Goal: Task Accomplishment & Management: Use online tool/utility

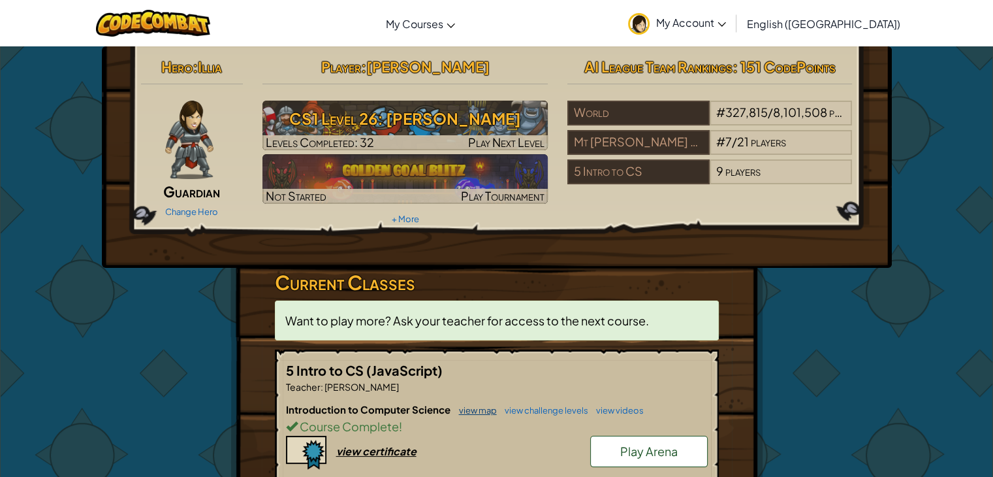
click at [477, 407] on link "view map" at bounding box center [475, 410] width 44 height 10
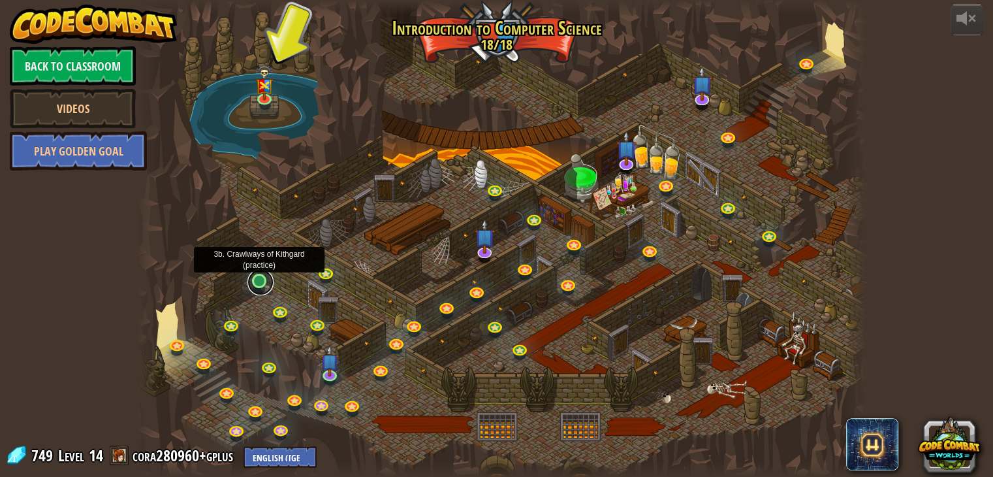
click at [251, 281] on link at bounding box center [261, 282] width 26 height 26
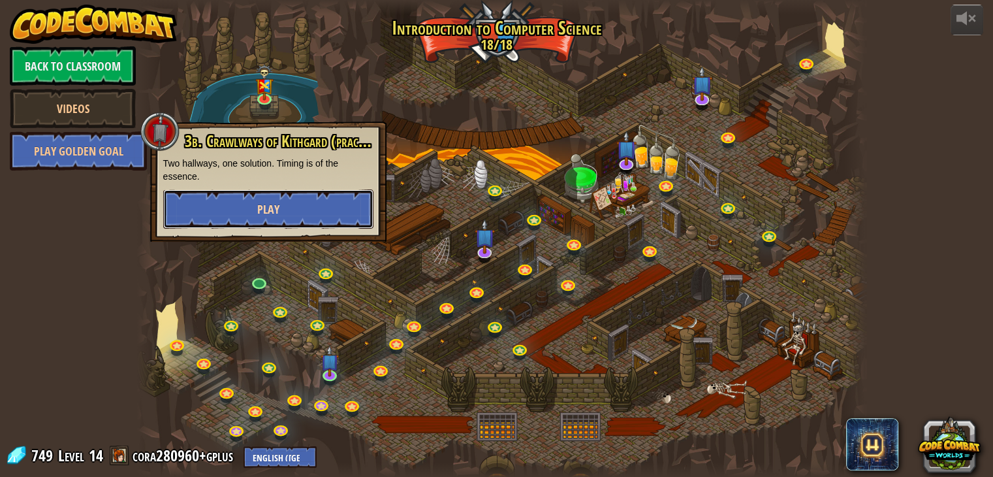
click at [306, 211] on button "Play" at bounding box center [268, 208] width 210 height 39
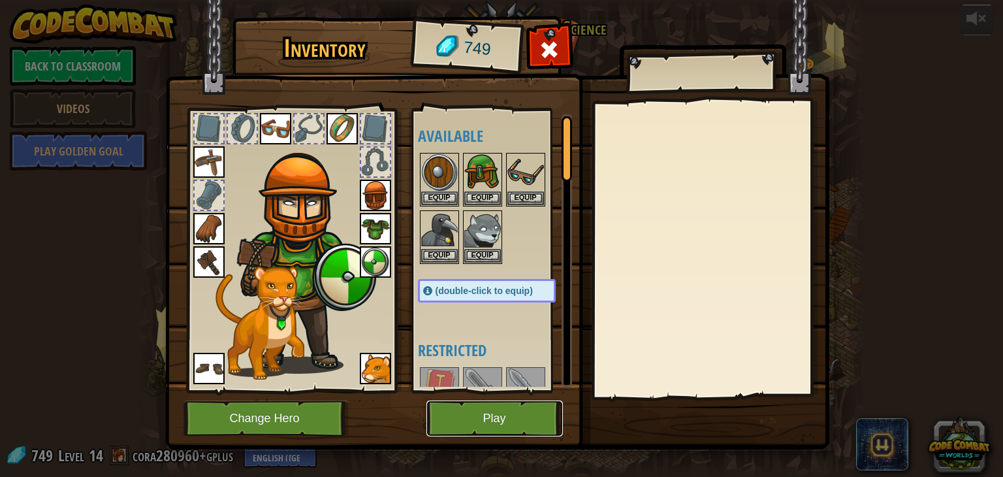
click at [501, 412] on button "Play" at bounding box center [494, 418] width 136 height 36
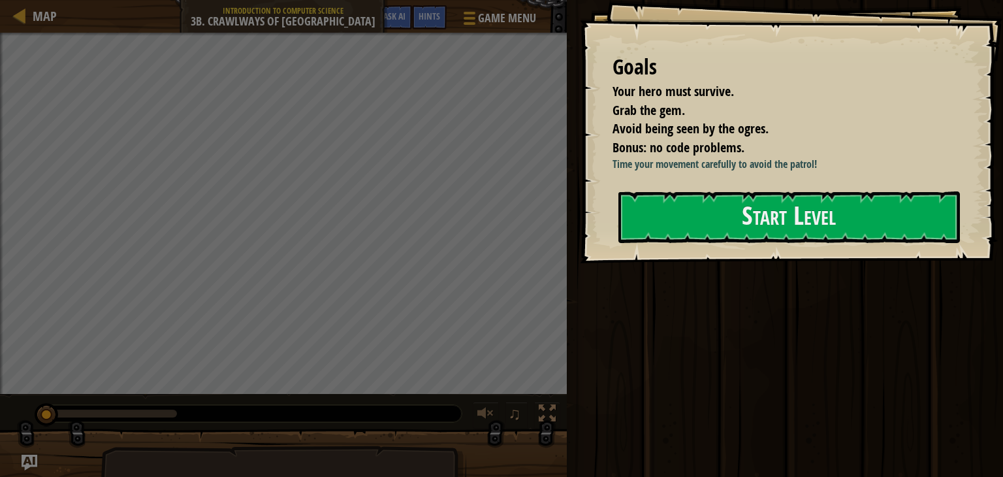
click at [711, 243] on div "Start Level" at bounding box center [789, 217] width 342 height 52
click at [711, 233] on button "Start Level" at bounding box center [789, 217] width 342 height 52
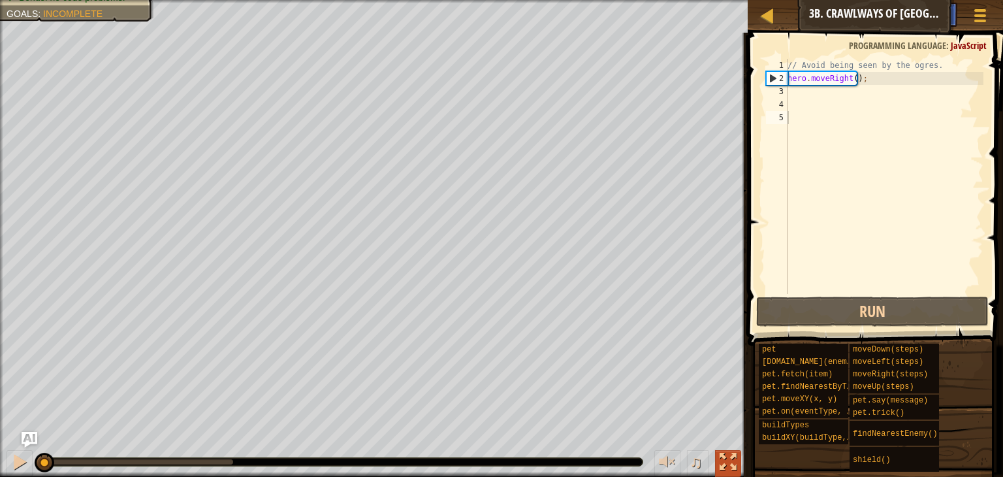
click at [734, 460] on div at bounding box center [728, 461] width 17 height 17
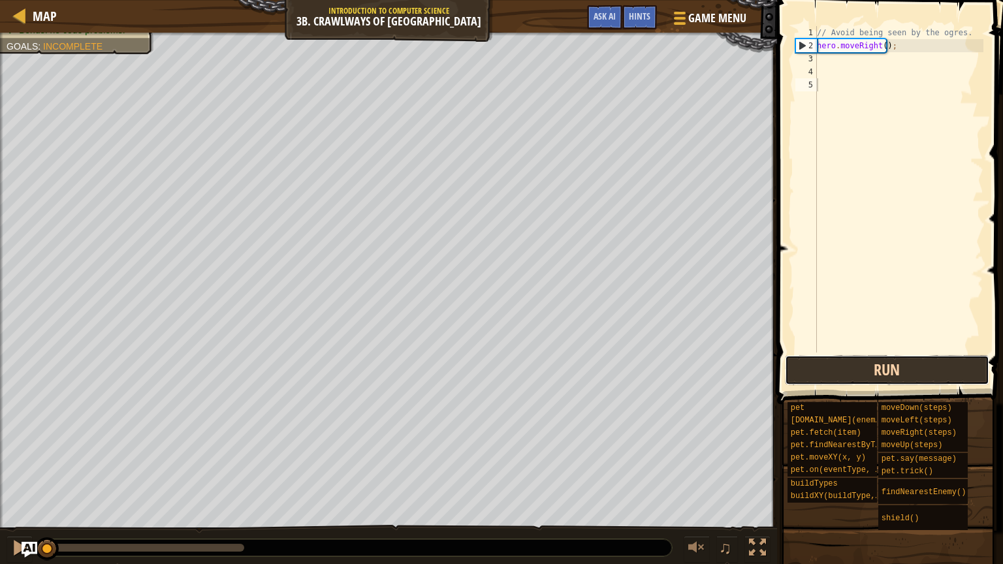
click at [875, 355] on button "Run" at bounding box center [887, 370] width 204 height 30
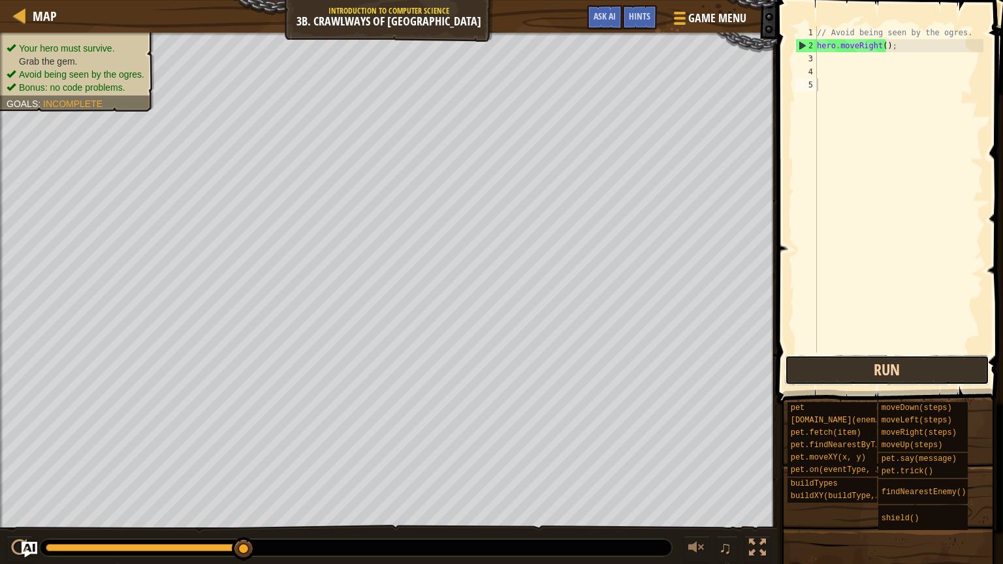
click at [875, 355] on button "Run" at bounding box center [887, 370] width 204 height 30
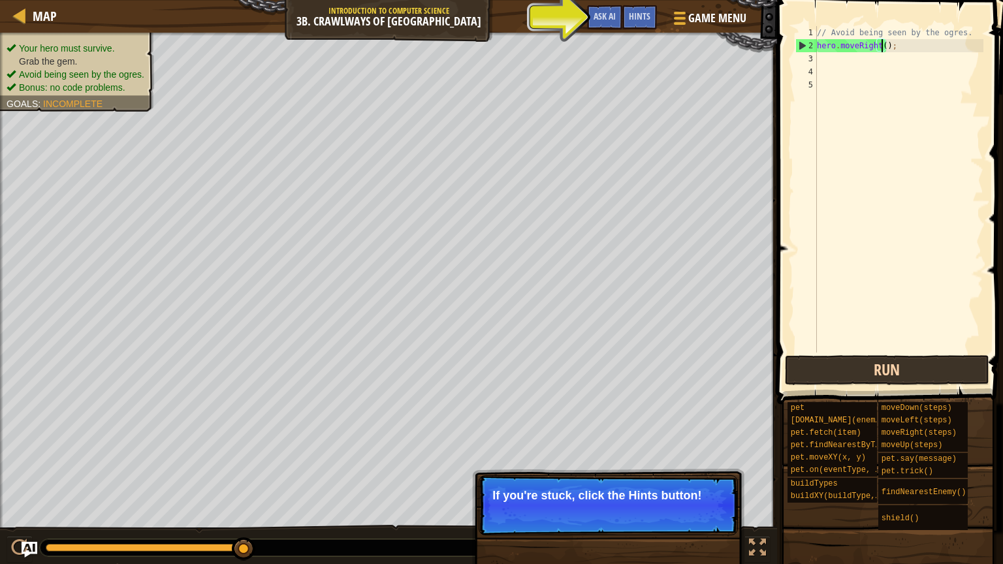
type textarea "hero.moveRight(4);"
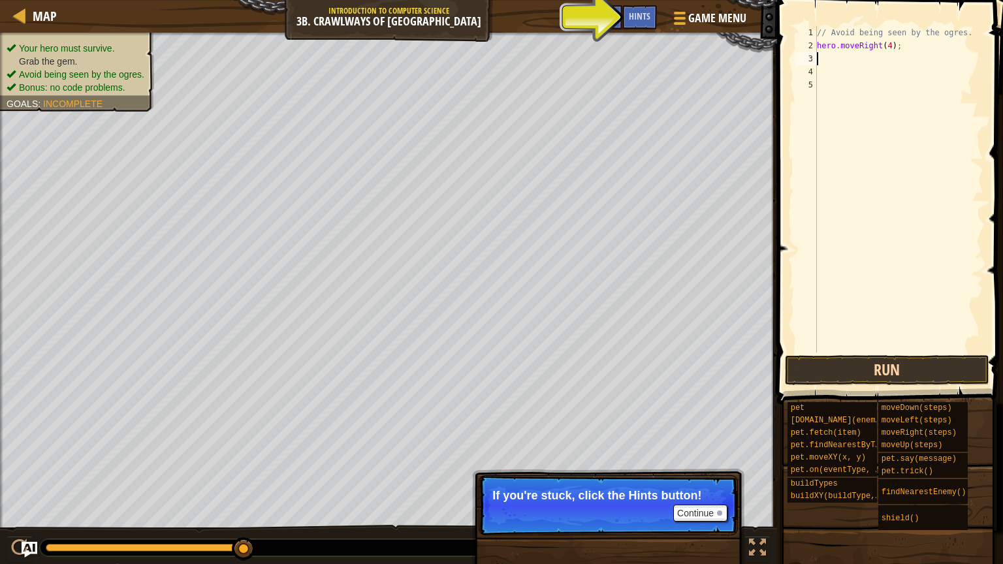
scroll to position [6, 0]
type textarea "h"
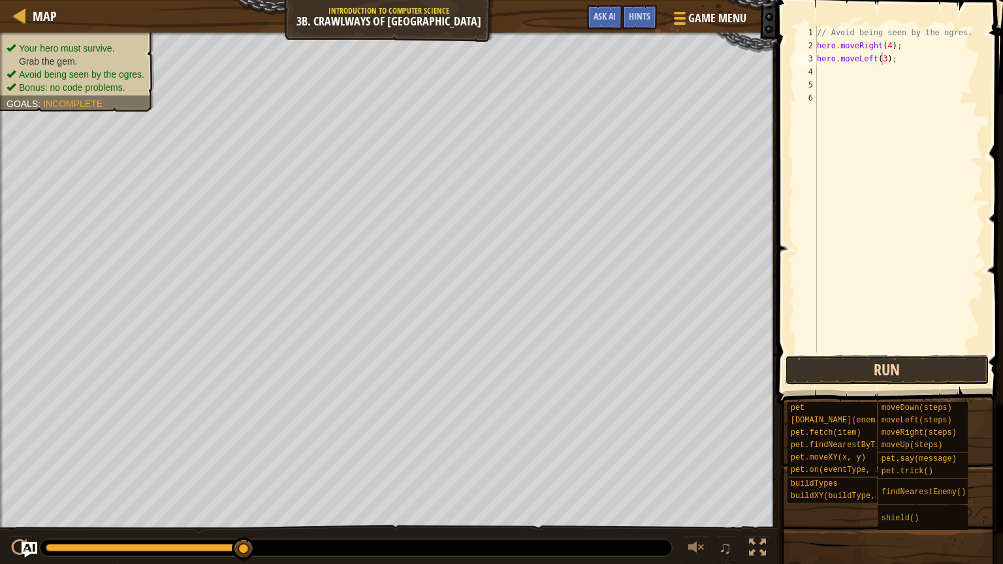
click at [907, 364] on button "Run" at bounding box center [887, 370] width 204 height 30
click at [922, 377] on button "Run" at bounding box center [887, 370] width 204 height 30
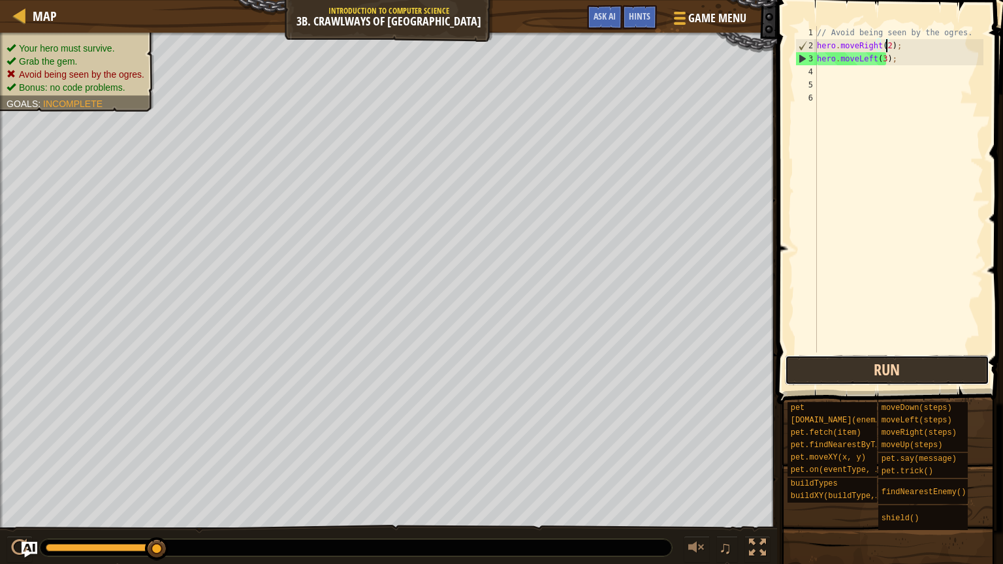
click at [922, 377] on button "Run" at bounding box center [887, 370] width 204 height 30
click at [926, 355] on button "Run" at bounding box center [887, 370] width 204 height 30
click at [941, 362] on button "Run" at bounding box center [887, 370] width 204 height 30
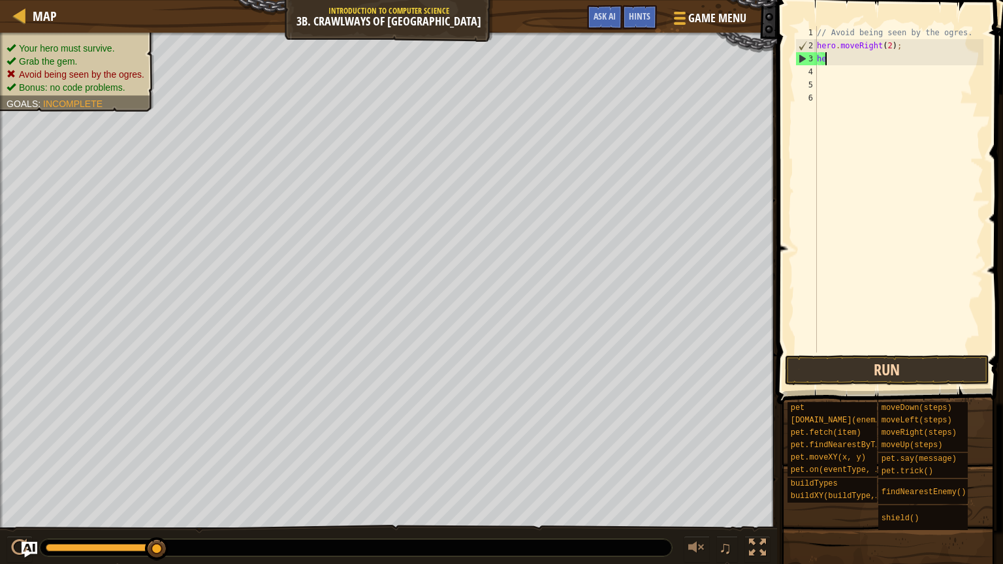
type textarea "h"
type textarea "hero.moveRight();"
click at [941, 362] on button "Run" at bounding box center [887, 370] width 204 height 30
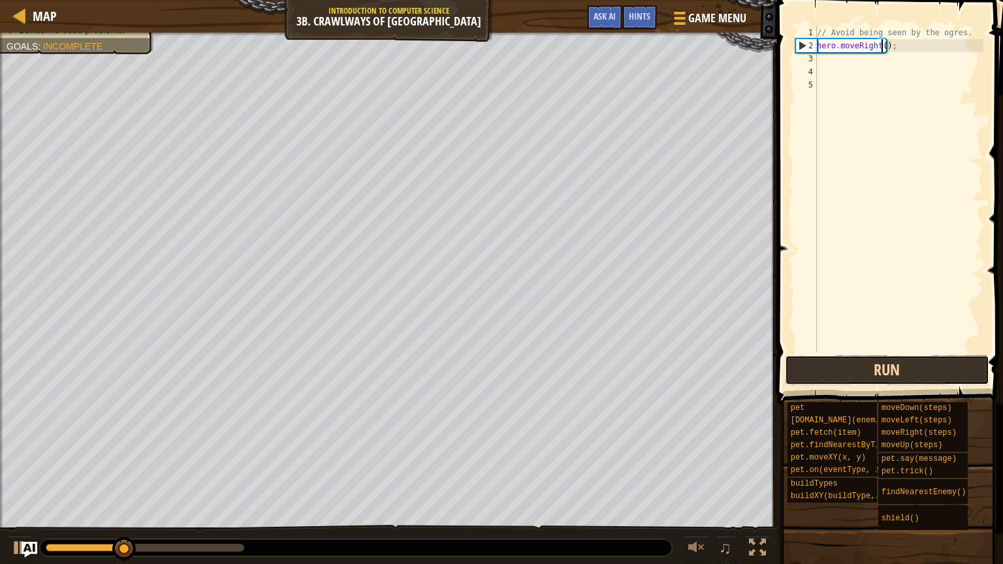
drag, startPoint x: 941, startPoint y: 362, endPoint x: 889, endPoint y: 367, distance: 52.4
click at [889, 367] on button "Run" at bounding box center [887, 370] width 204 height 30
click at [889, 367] on button "Running" at bounding box center [887, 370] width 204 height 30
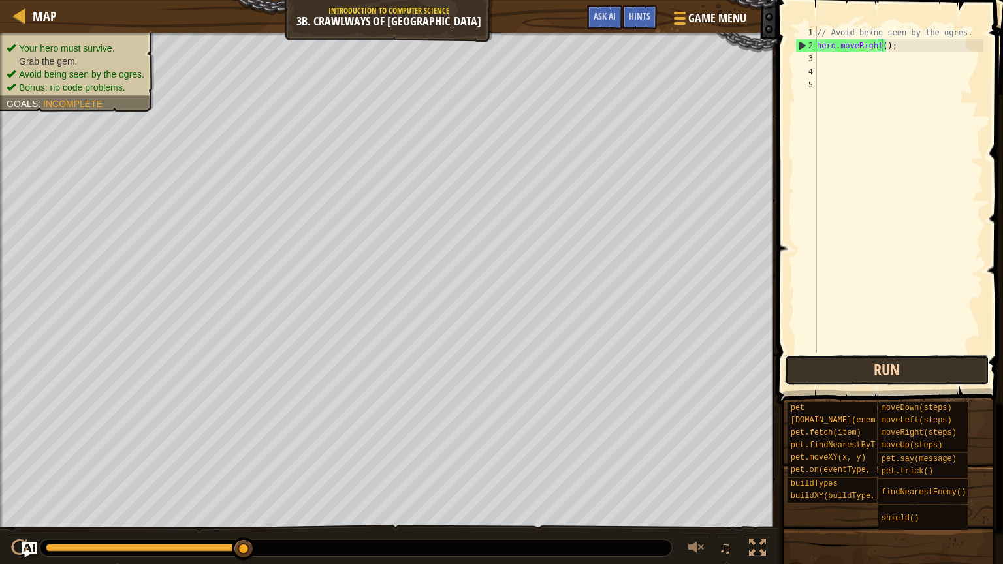
click at [870, 376] on button "Run" at bounding box center [887, 370] width 204 height 30
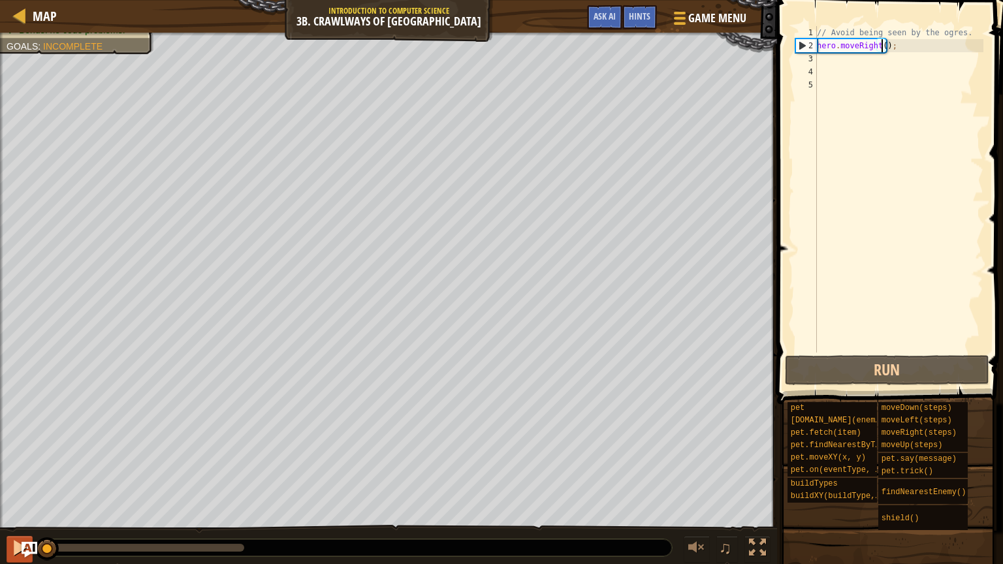
click at [41, 476] on div "Your hero must survive. Grab the gem. Avoid being seen by the ogres. Bonus: no …" at bounding box center [501, 299] width 1003 height 532
drag, startPoint x: 51, startPoint y: 553, endPoint x: 12, endPoint y: 554, distance: 38.6
click at [12, 476] on div "♫" at bounding box center [388, 544] width 777 height 39
click at [928, 359] on button "Run" at bounding box center [887, 370] width 204 height 30
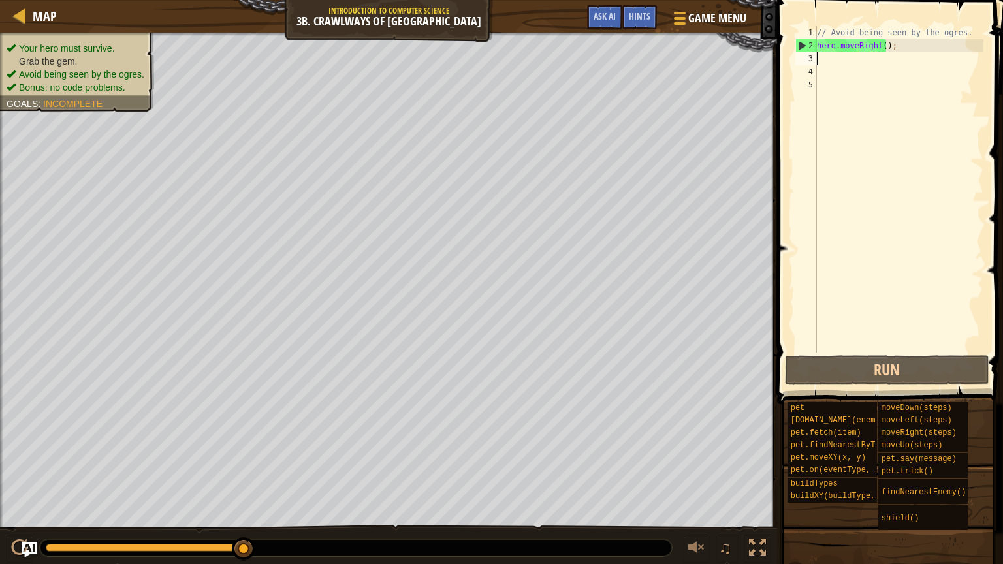
type textarea "h"
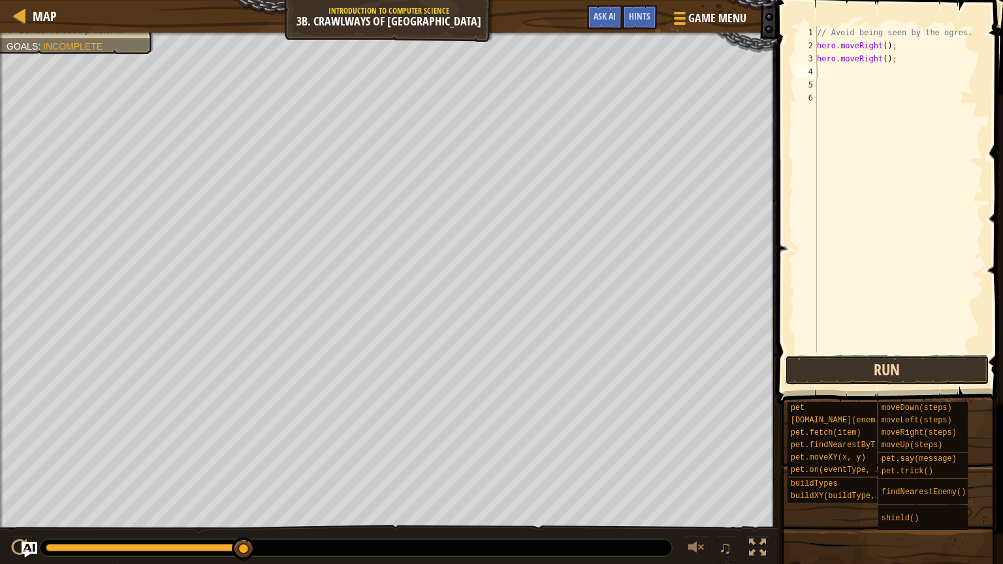
click at [850, 357] on button "Run" at bounding box center [887, 370] width 204 height 30
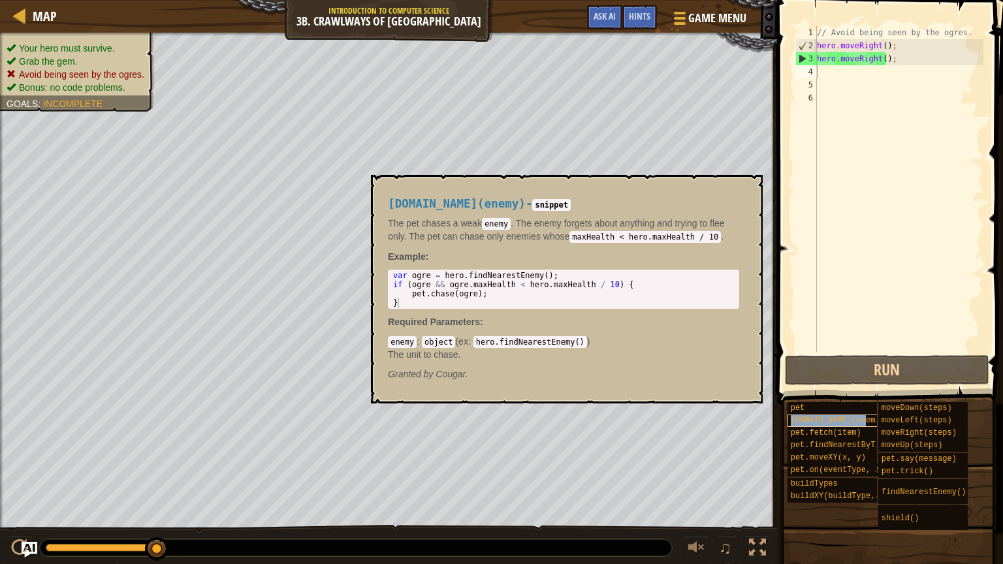
click at [836, 418] on span "pet.chase(enemy)" at bounding box center [838, 420] width 94 height 9
type textarea "p"
type textarea "hero.moveRight();"
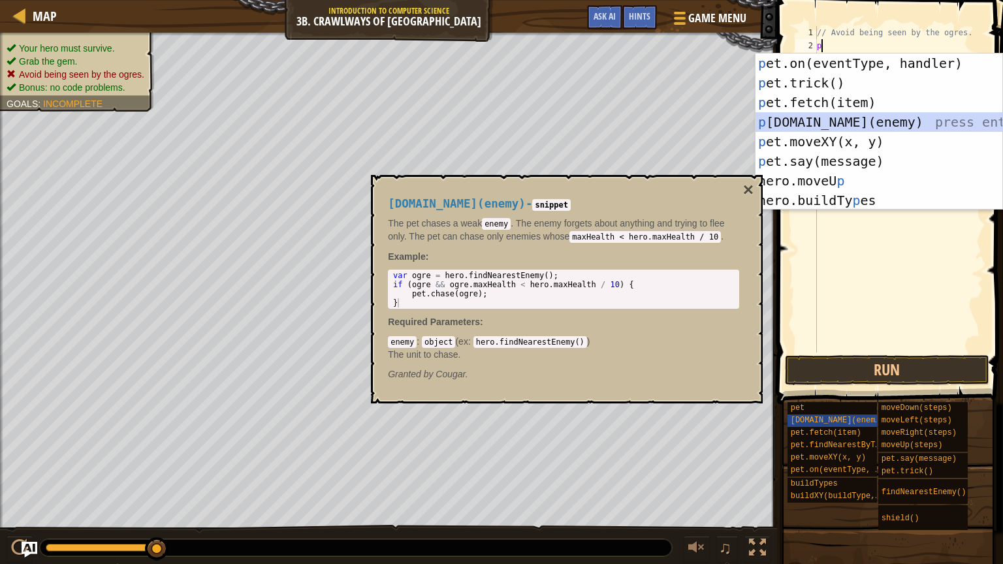
type textarea "pet.chase(enemy);"
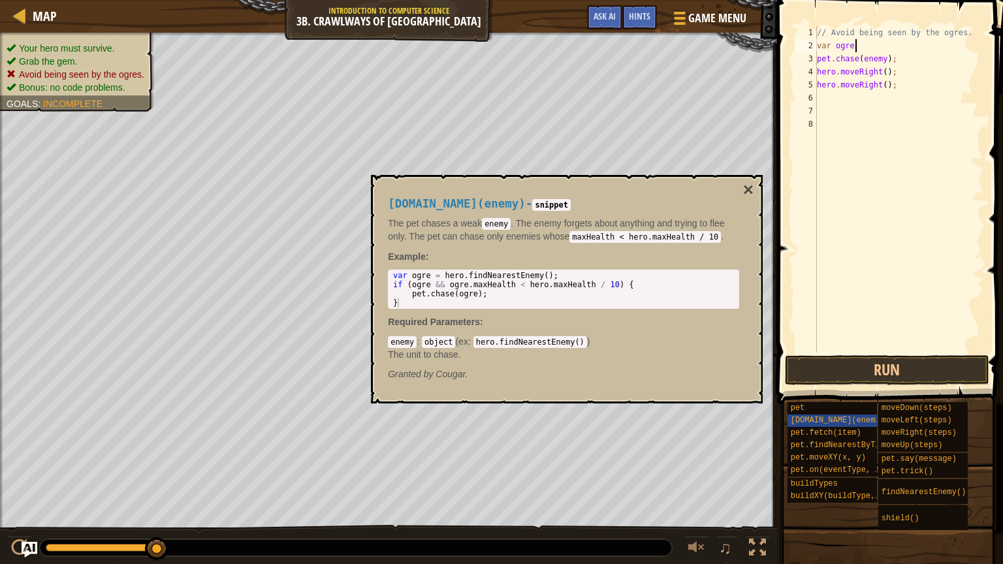
scroll to position [6, 3]
type textarea "var ogre = h"
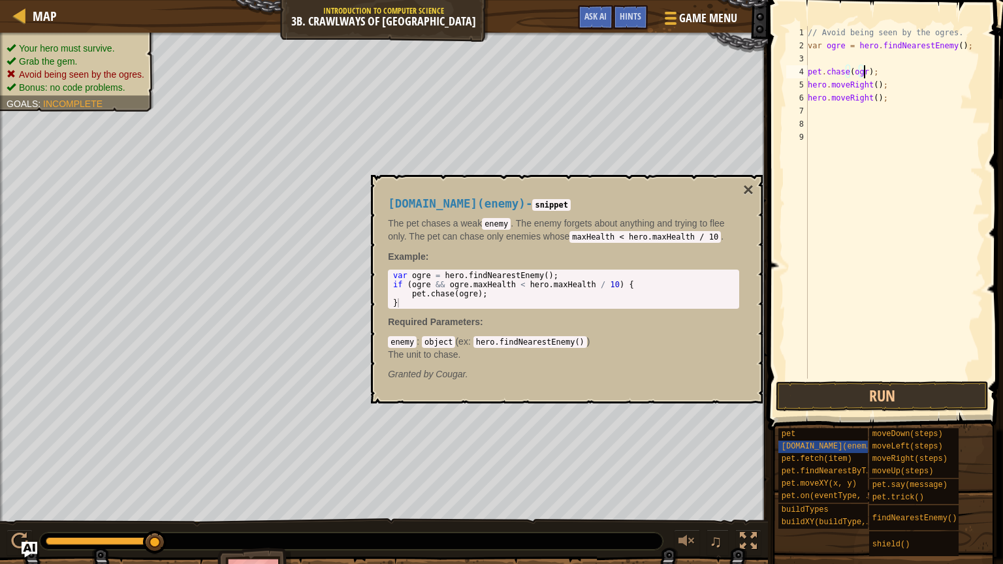
type textarea "pet.chase(ogre);"
type textarea "i"
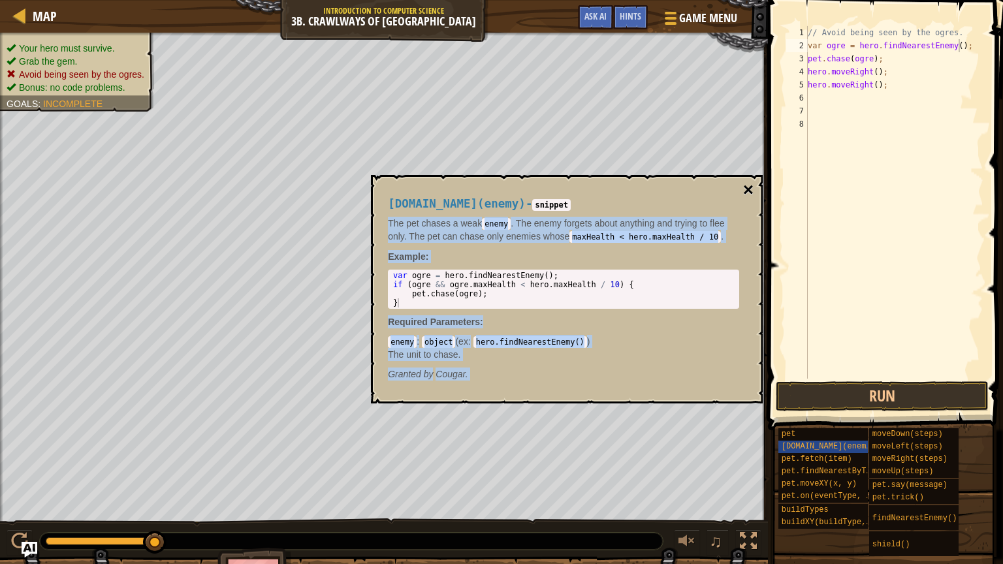
drag, startPoint x: 741, startPoint y: 184, endPoint x: 750, endPoint y: 187, distance: 9.4
click at [750, 187] on div "pet.chase(enemy) - snippet The pet chases a weak enemy . The enemy forgets abou…" at bounding box center [567, 289] width 392 height 229
click at [750, 187] on button "×" at bounding box center [748, 190] width 10 height 18
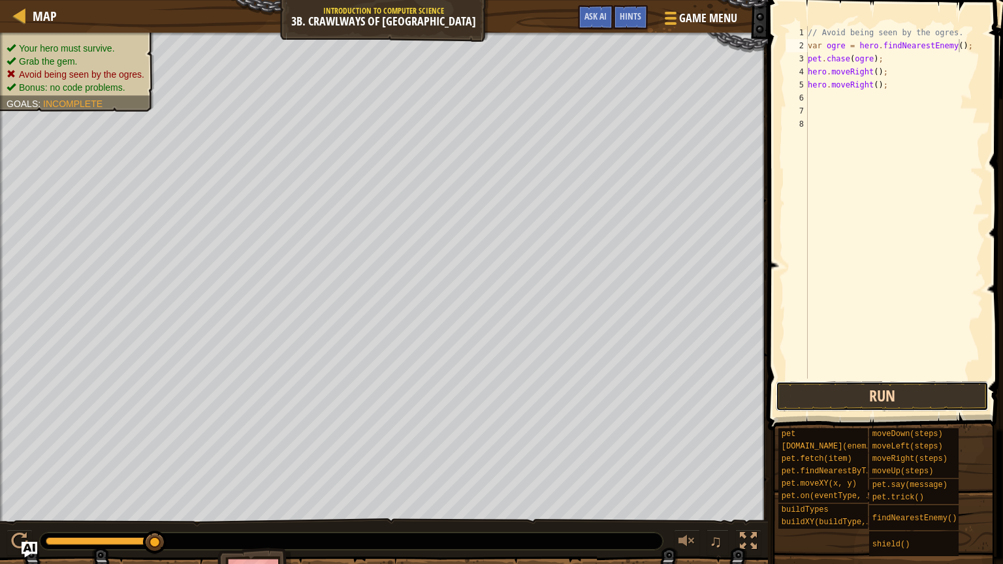
click at [839, 388] on button "Run" at bounding box center [882, 396] width 213 height 30
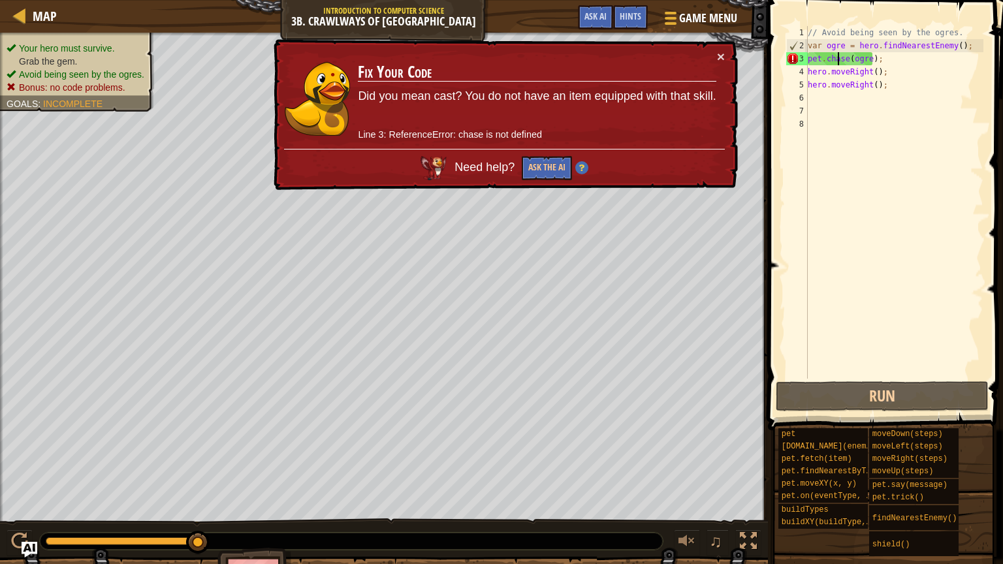
click at [837, 54] on div "// Avoid being seen by the ogres. var ogre = hero . findNearestEnemy ( ) ; pet …" at bounding box center [894, 215] width 178 height 379
click at [545, 173] on button "Ask the AI" at bounding box center [547, 168] width 50 height 24
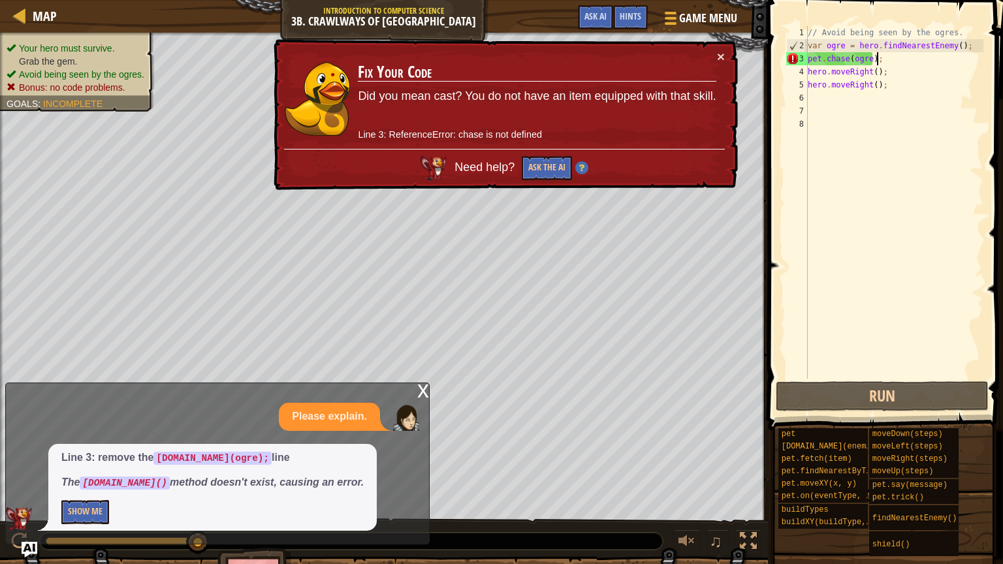
click at [899, 60] on div "// Avoid being seen by the ogres. var ogre = hero . findNearestEnemy ( ) ; pet …" at bounding box center [894, 215] width 178 height 379
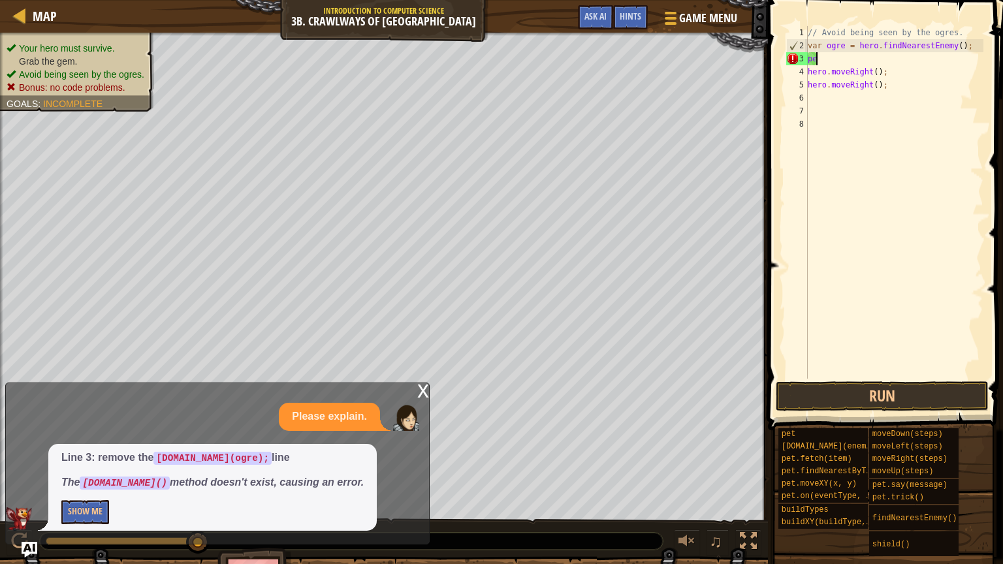
type textarea "p"
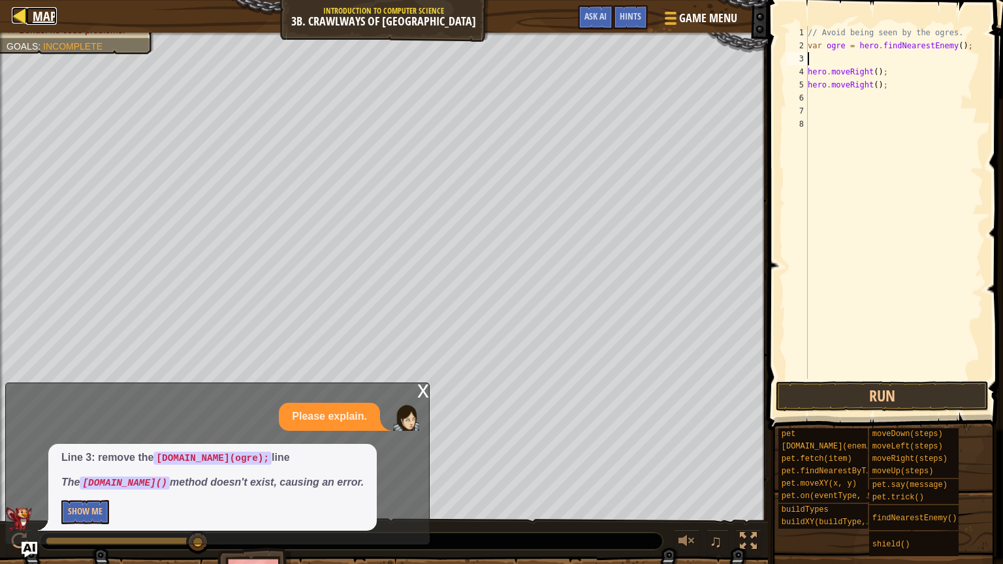
click at [41, 13] on span "Map" at bounding box center [45, 16] width 24 height 18
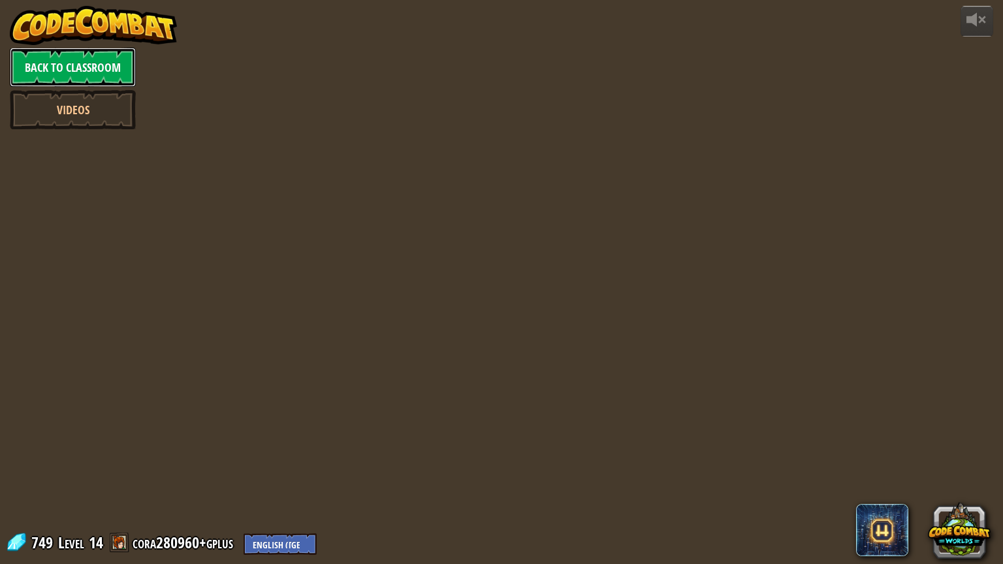
click at [71, 63] on link "Back to Classroom" at bounding box center [73, 67] width 126 height 39
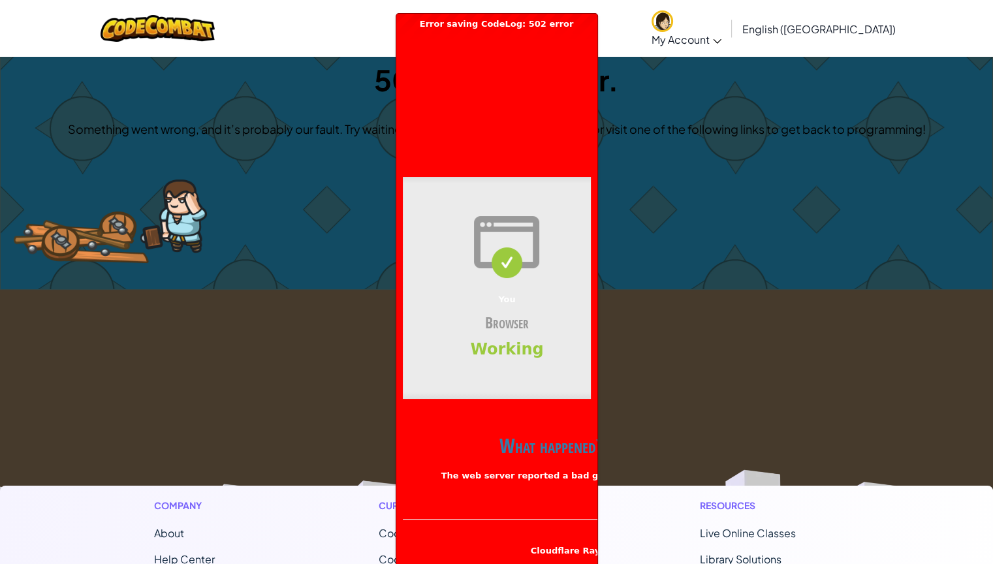
click at [739, 141] on div "502: Server error. Something went wrong, and it’s probably our fault. Try waiti…" at bounding box center [497, 167] width 992 height 243
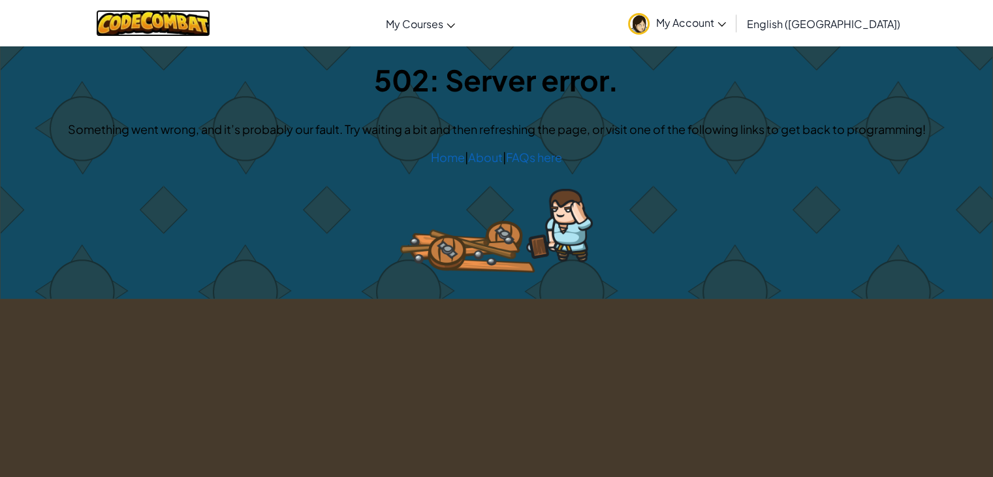
click at [170, 31] on img at bounding box center [153, 23] width 114 height 27
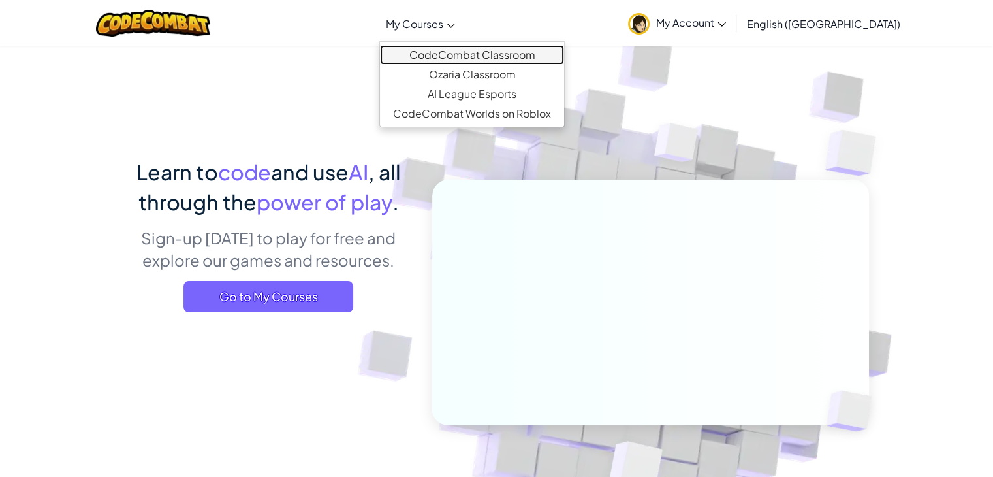
click at [495, 56] on link "CodeCombat Classroom" at bounding box center [472, 55] width 184 height 20
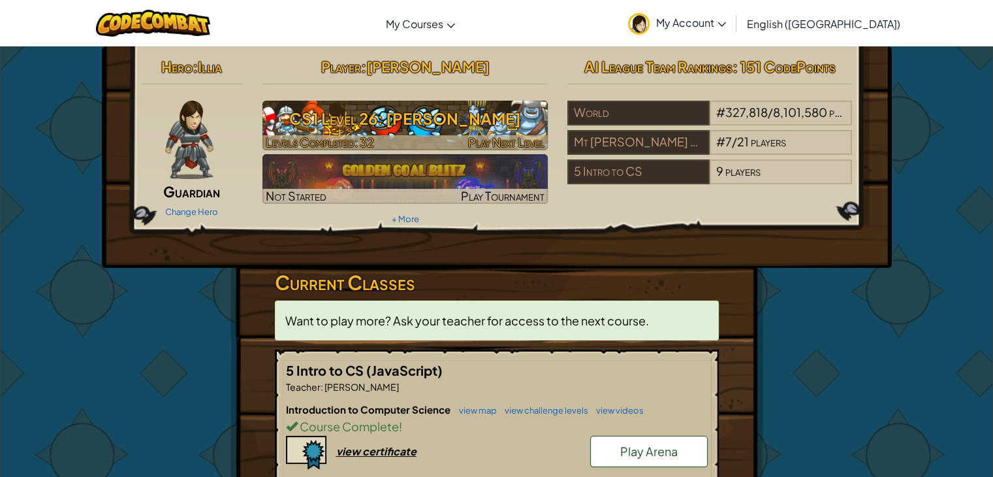
click at [463, 119] on h3 "CS1 Level 26: Wakka Maul" at bounding box center [405, 118] width 285 height 29
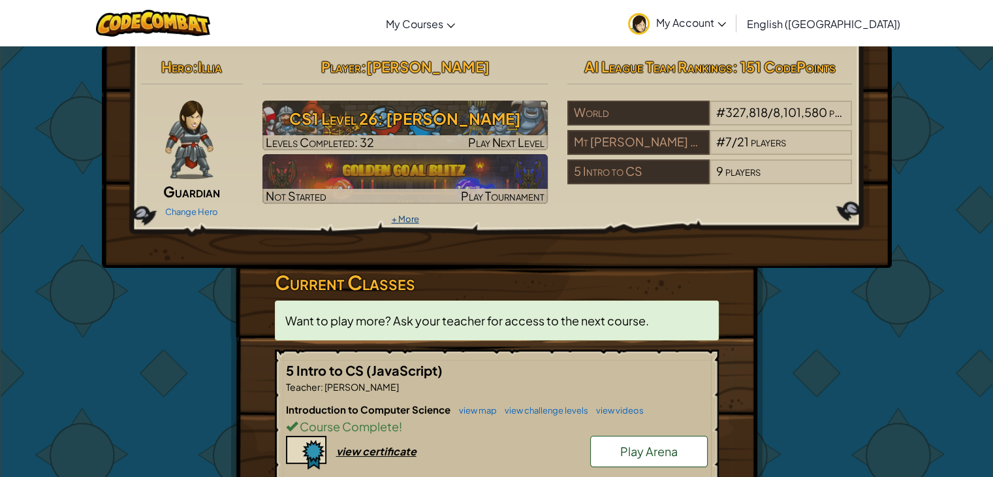
click at [409, 217] on link "+ More" at bounding box center [404, 219] width 27 height 10
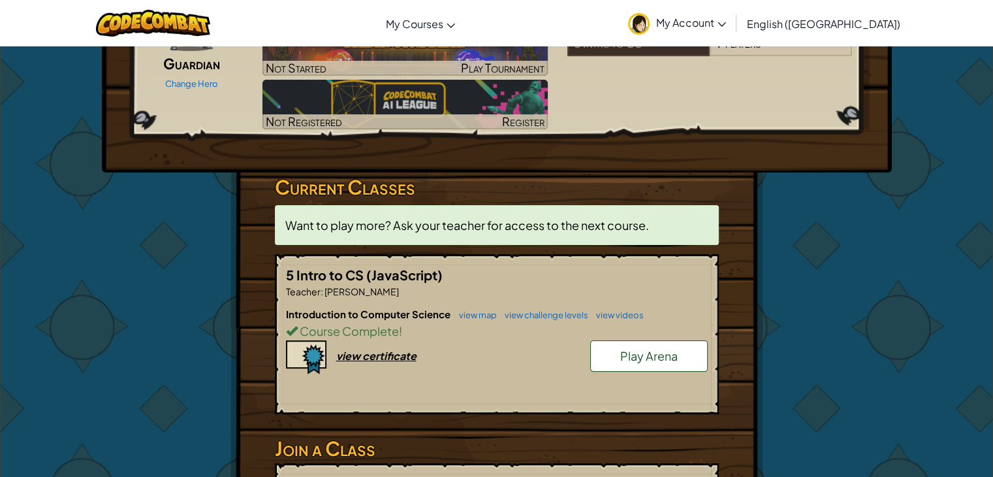
scroll to position [225, 0]
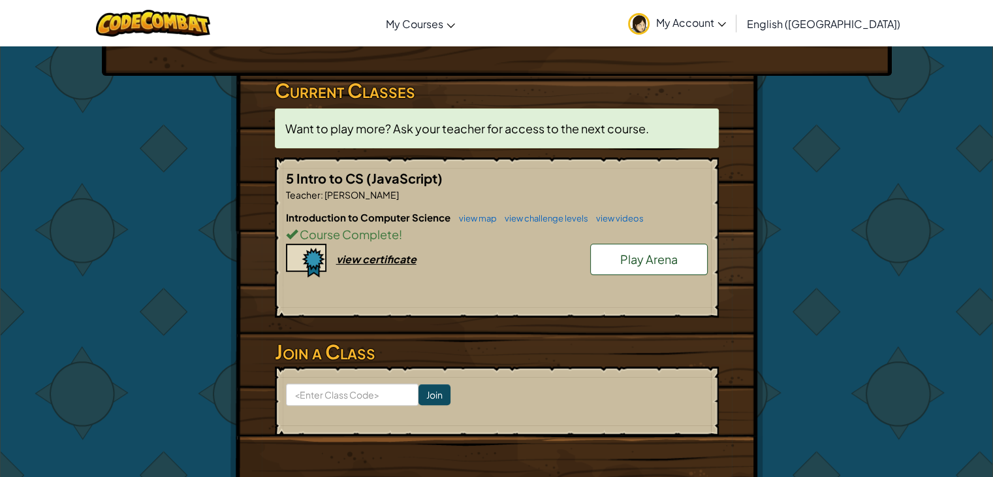
click at [733, 30] on link "My Account" at bounding box center [677, 23] width 111 height 41
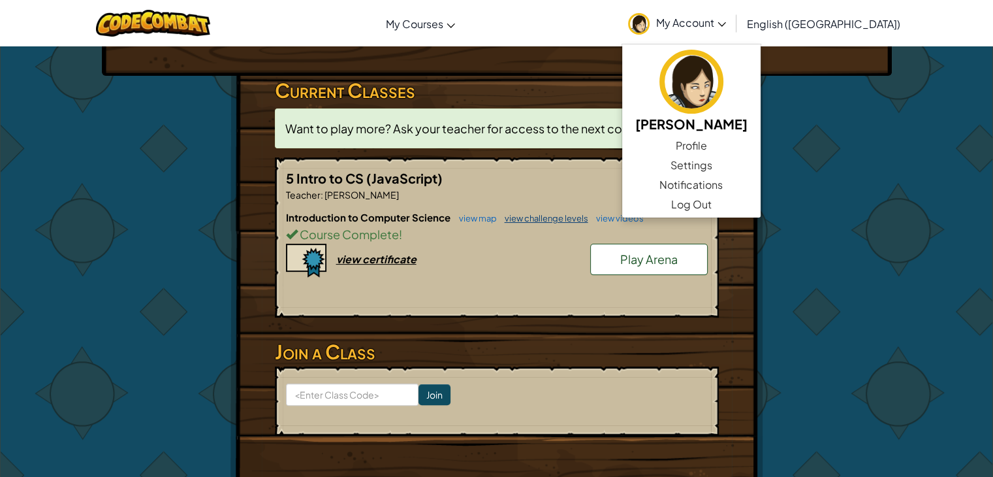
click at [531, 218] on link "view challenge levels" at bounding box center [543, 218] width 90 height 10
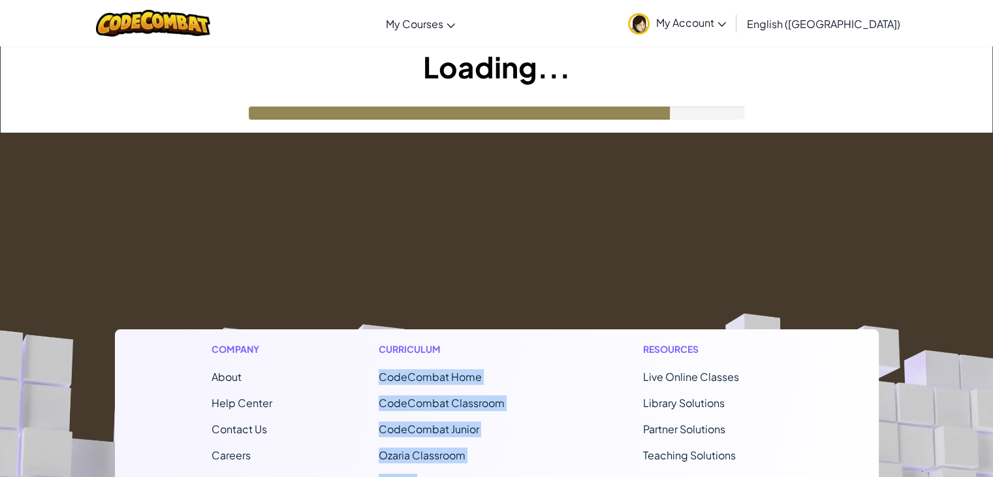
drag, startPoint x: 592, startPoint y: 199, endPoint x: 578, endPoint y: 199, distance: 14.4
drag, startPoint x: 578, startPoint y: 199, endPoint x: 601, endPoint y: 181, distance: 29.8
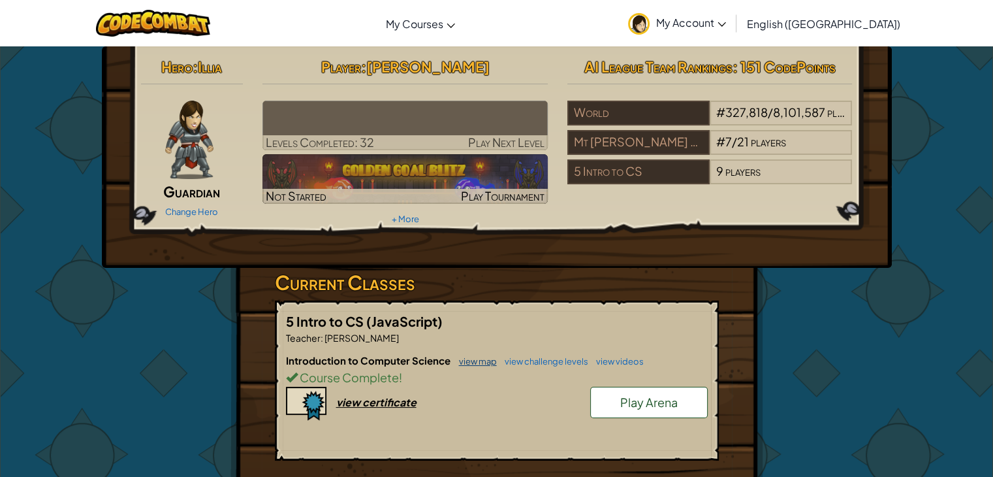
drag, startPoint x: 601, startPoint y: 181, endPoint x: 472, endPoint y: 361, distance: 222.2
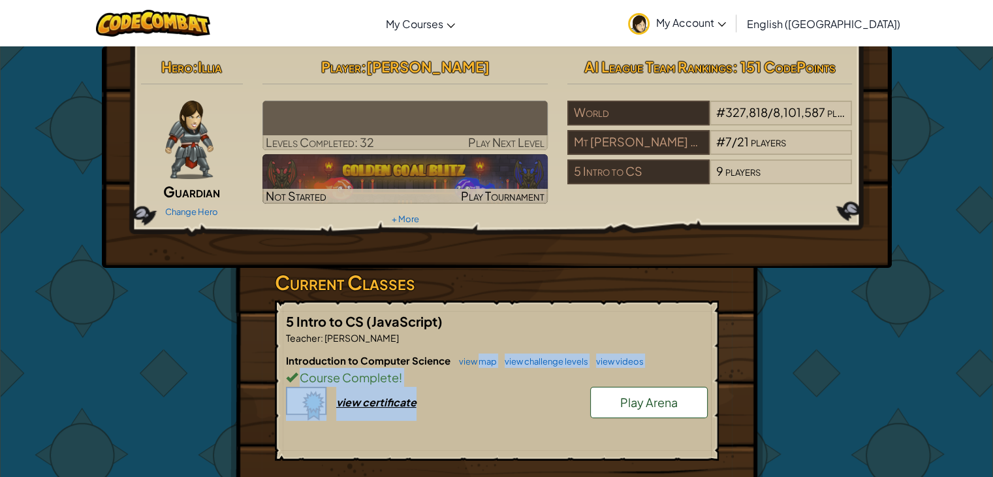
drag, startPoint x: 472, startPoint y: 361, endPoint x: 479, endPoint y: 366, distance: 8.5
click at [479, 366] on div "Introduction to Computer Science view map view challenge levels view videos Cou…" at bounding box center [497, 401] width 422 height 97
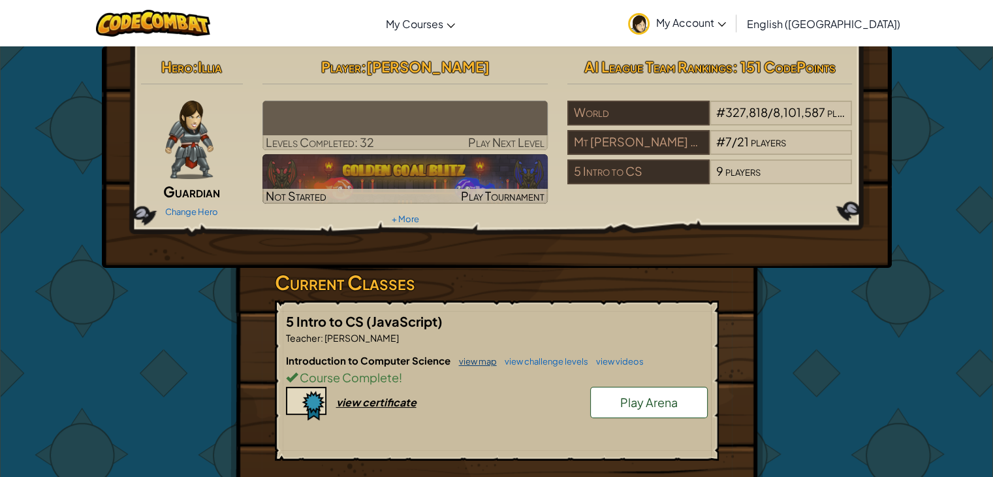
click at [470, 361] on link "view map" at bounding box center [475, 361] width 44 height 10
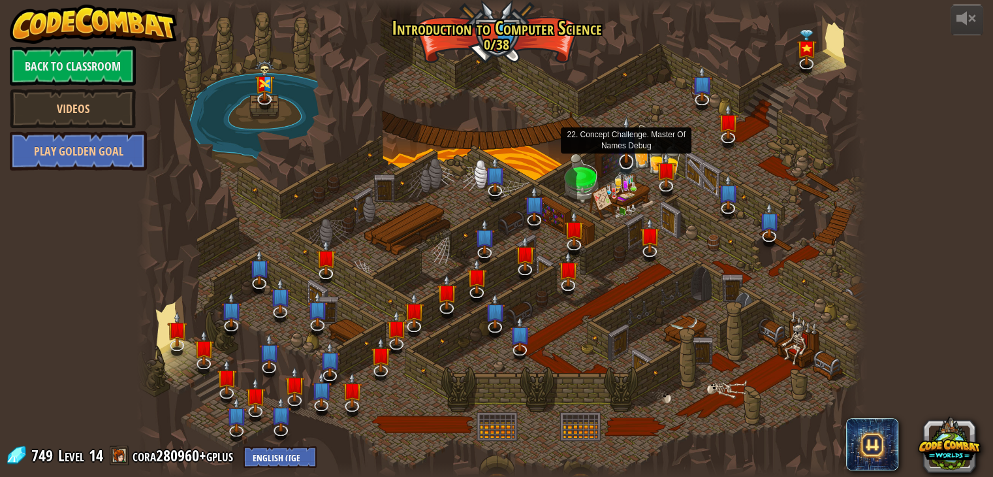
click at [630, 159] on img at bounding box center [627, 139] width 20 height 47
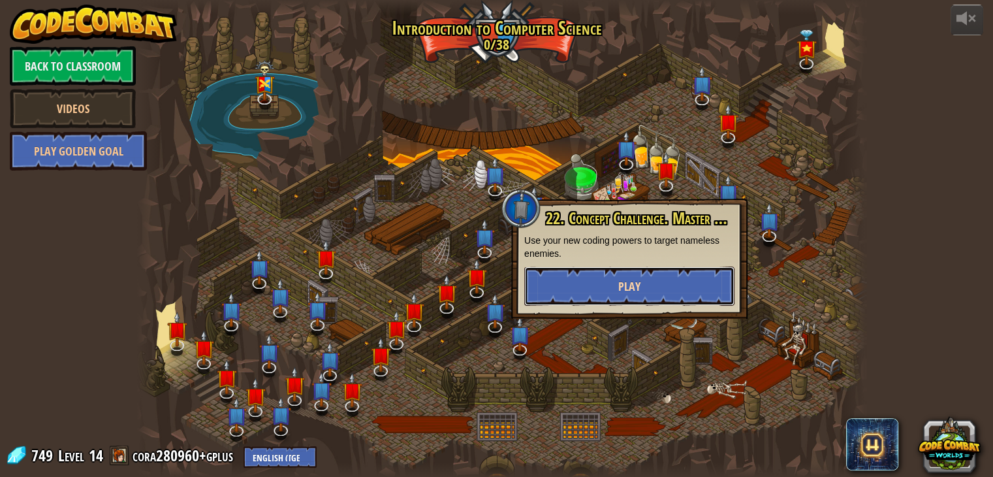
click at [637, 289] on span "Play" at bounding box center [629, 286] width 22 height 16
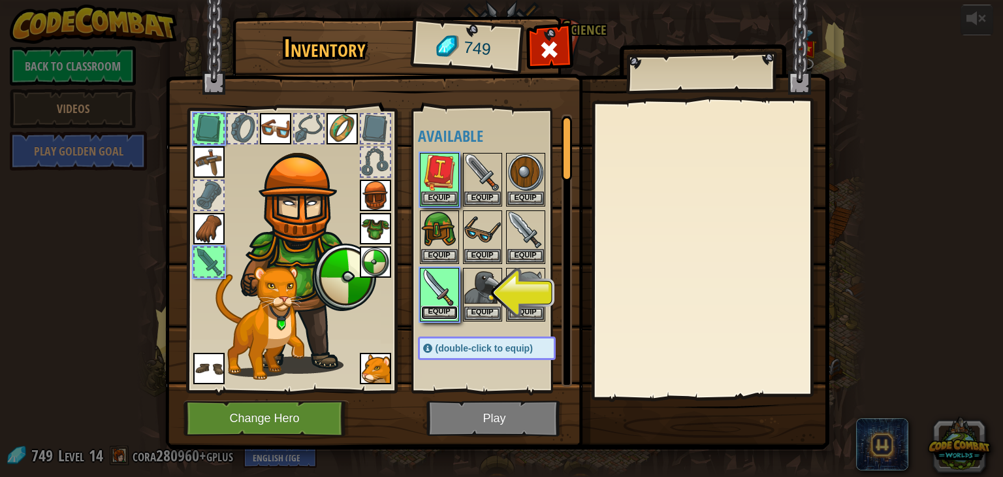
click at [452, 309] on button "Equip" at bounding box center [439, 313] width 37 height 14
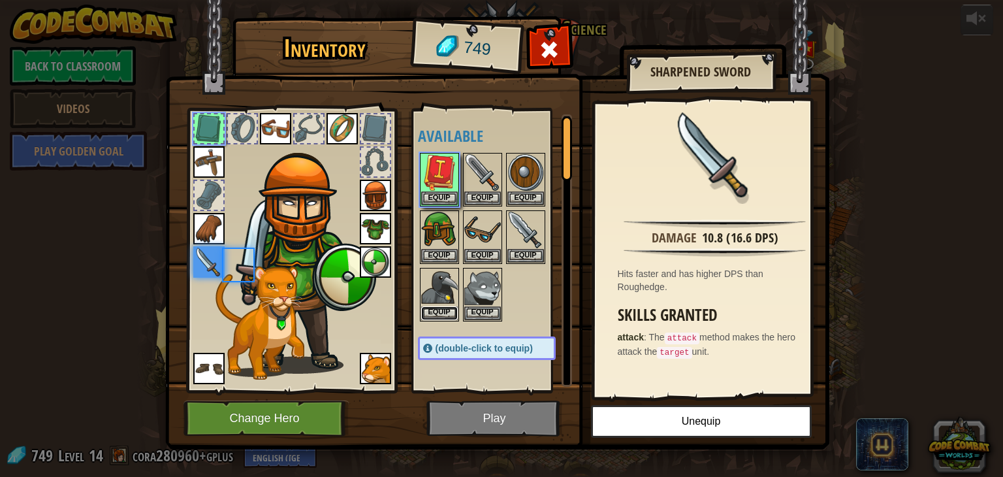
click at [452, 309] on button "Equip" at bounding box center [439, 313] width 37 height 14
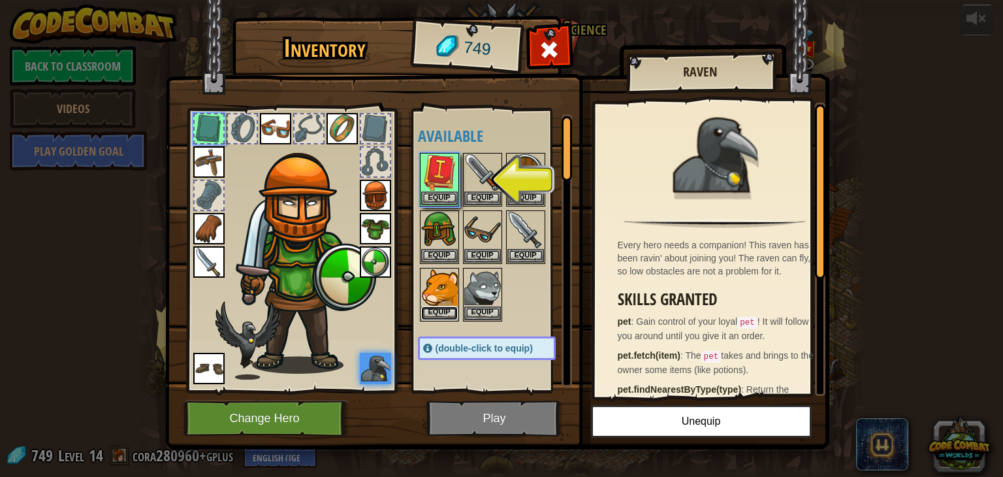
click at [452, 309] on button "Equip" at bounding box center [439, 313] width 37 height 14
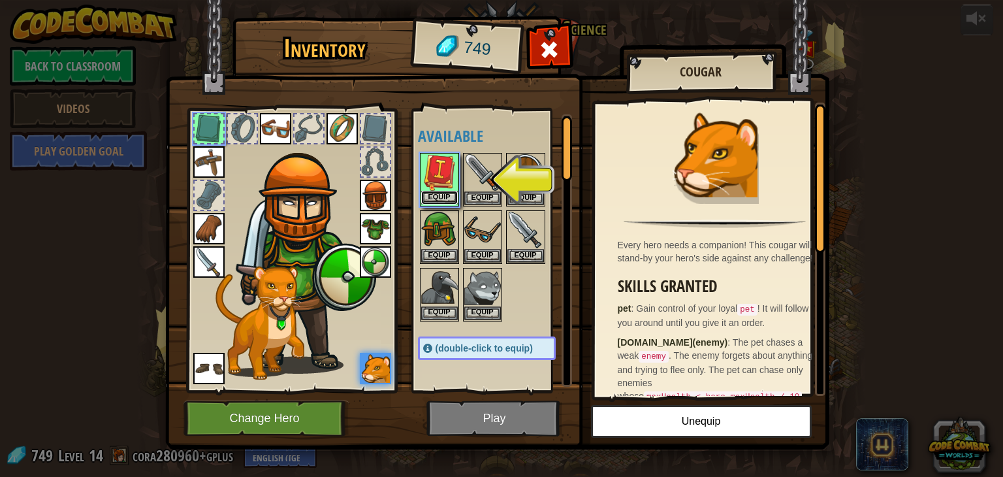
click at [452, 193] on button "Equip" at bounding box center [439, 198] width 37 height 14
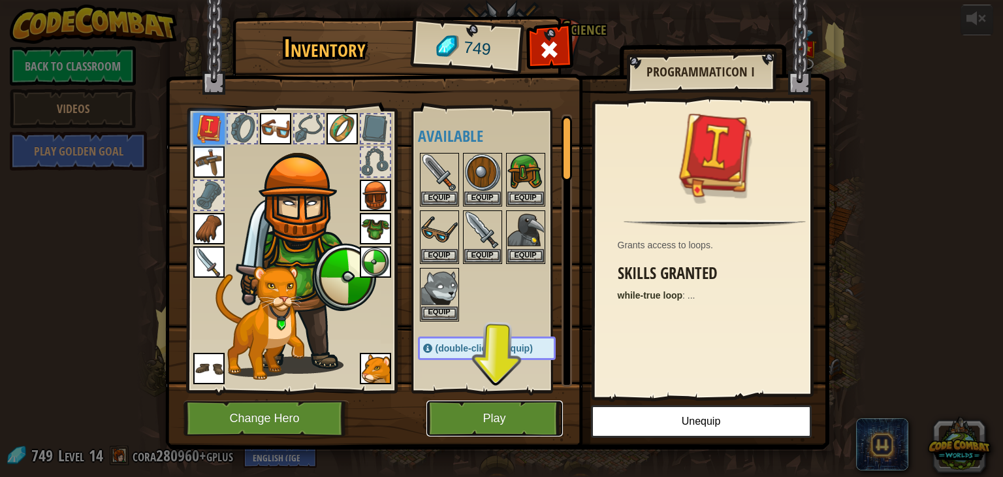
click at [522, 419] on button "Play" at bounding box center [494, 418] width 136 height 36
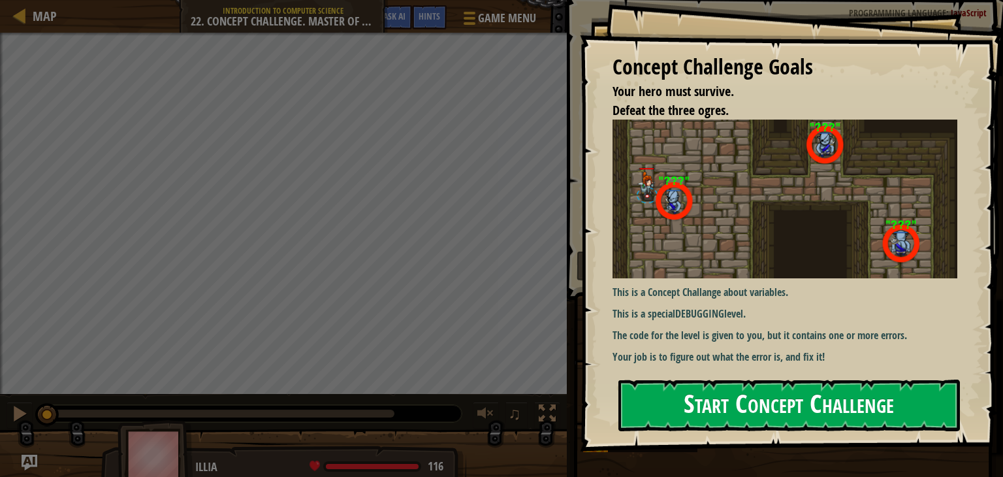
click at [694, 387] on button "Start Concept Challenge" at bounding box center [789, 405] width 342 height 52
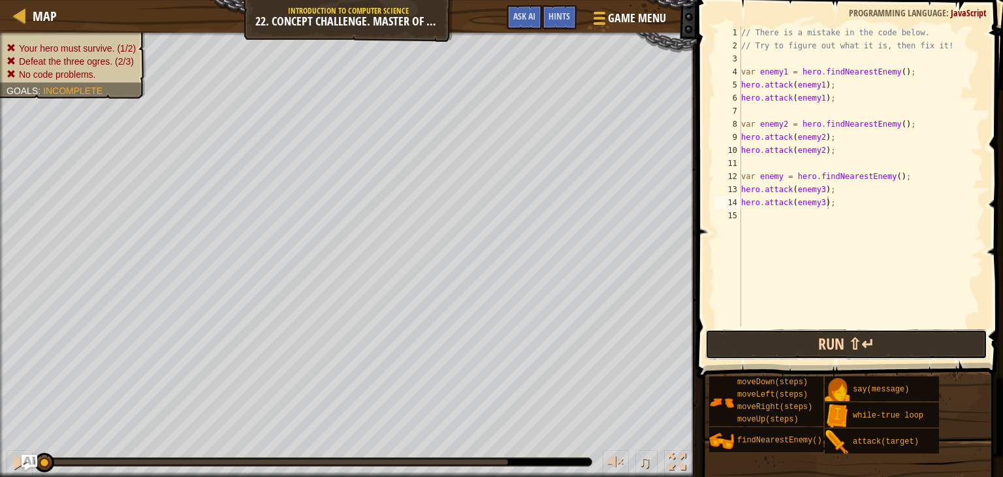
click at [750, 346] on button "Run ⇧↵" at bounding box center [846, 344] width 282 height 30
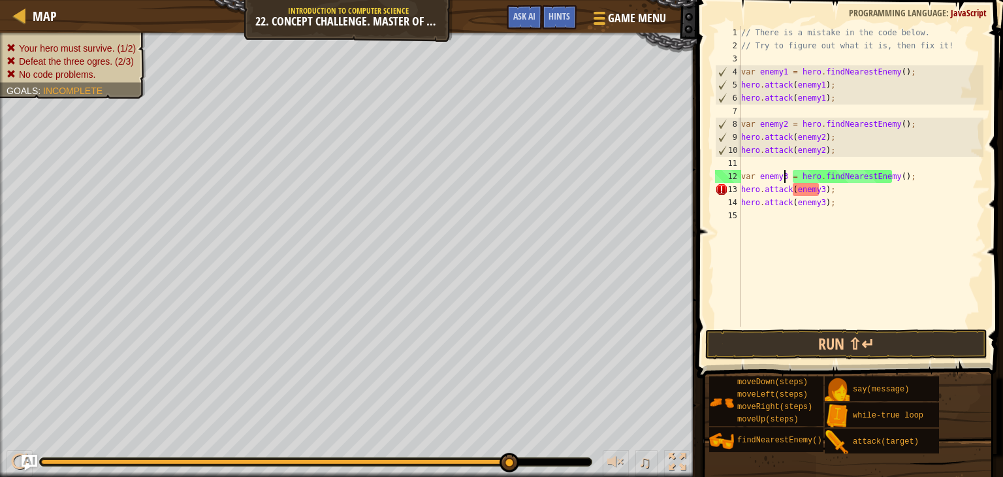
scroll to position [6, 3]
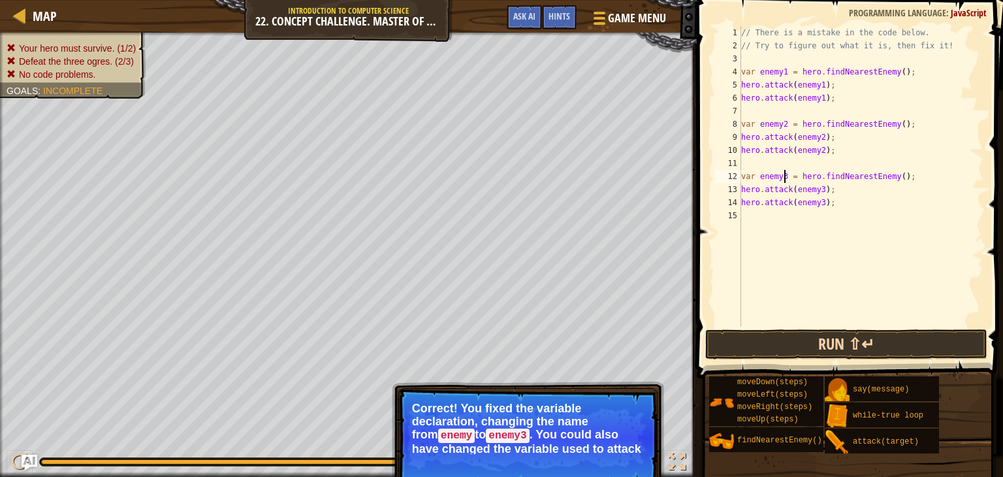
type textarea "var enemy3 = hero.findNearestEnemy();"
click at [786, 340] on button "Run ⇧↵" at bounding box center [846, 344] width 282 height 30
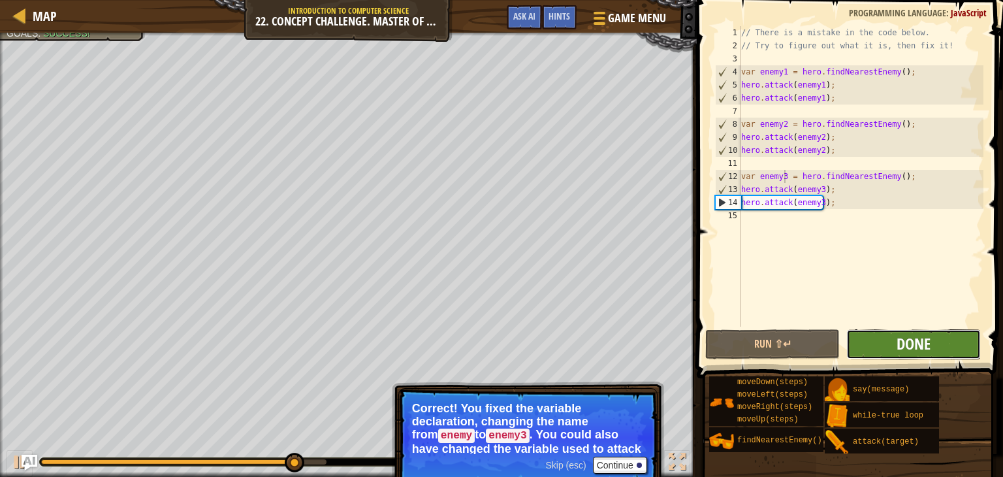
click at [920, 353] on span "Done" at bounding box center [914, 343] width 34 height 21
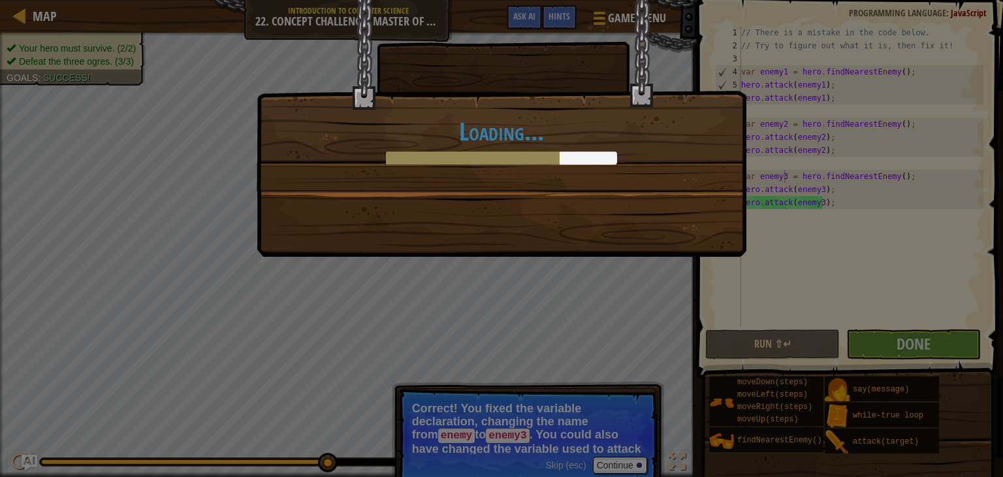
click at [620, 460] on div "Loading..." at bounding box center [501, 238] width 1003 height 477
